Goal: Navigation & Orientation: Find specific page/section

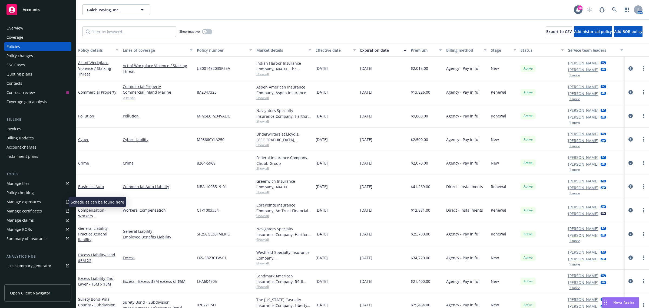
click at [28, 202] on div "Manage exposures" at bounding box center [23, 201] width 34 height 9
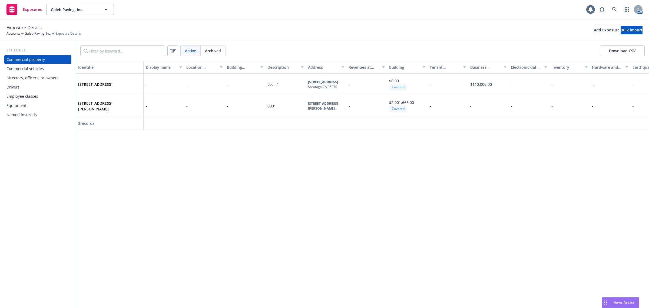
click at [26, 88] on div "Drivers" at bounding box center [37, 87] width 63 height 9
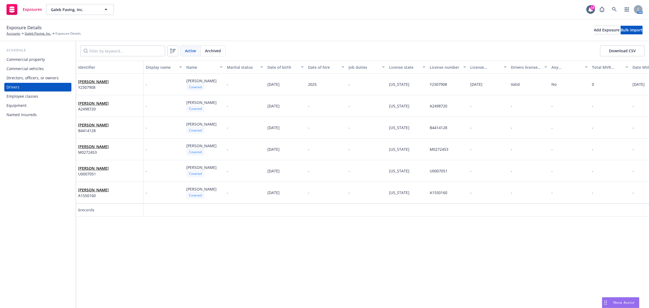
click at [35, 72] on div "Commercial vehicles" at bounding box center [24, 68] width 37 height 9
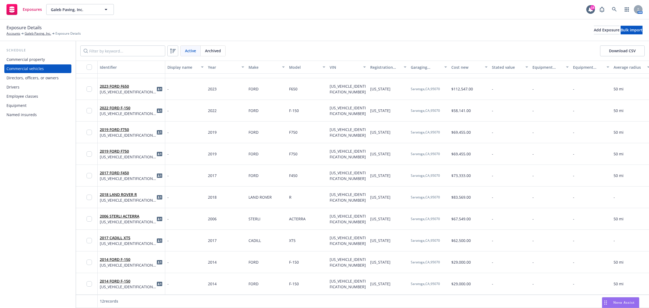
scroll to position [44, 0]
click at [25, 107] on div "Equipment" at bounding box center [16, 105] width 20 height 9
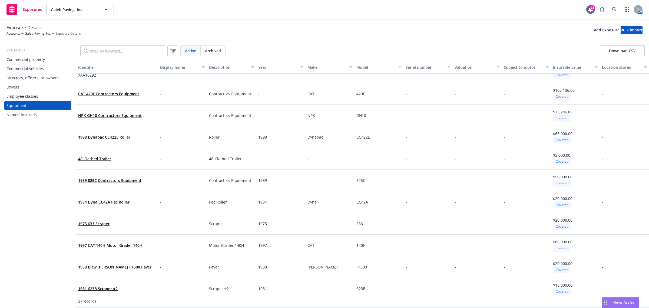
scroll to position [338, 0]
